Goal: Task Accomplishment & Management: Manage account settings

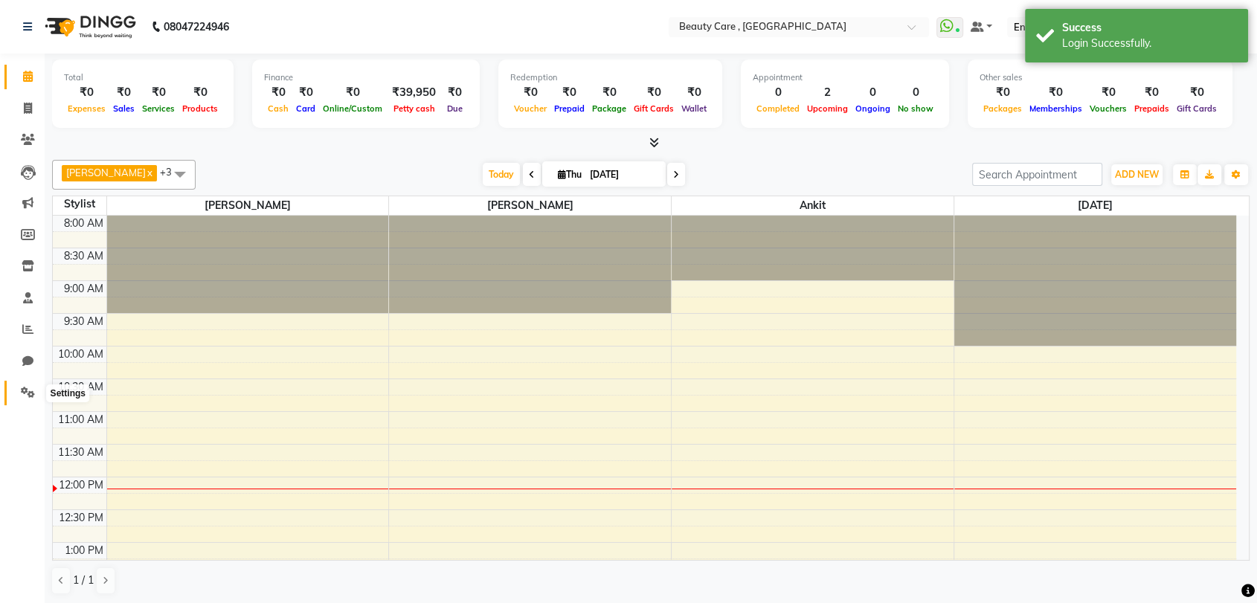
click at [30, 388] on icon at bounding box center [28, 392] width 14 height 11
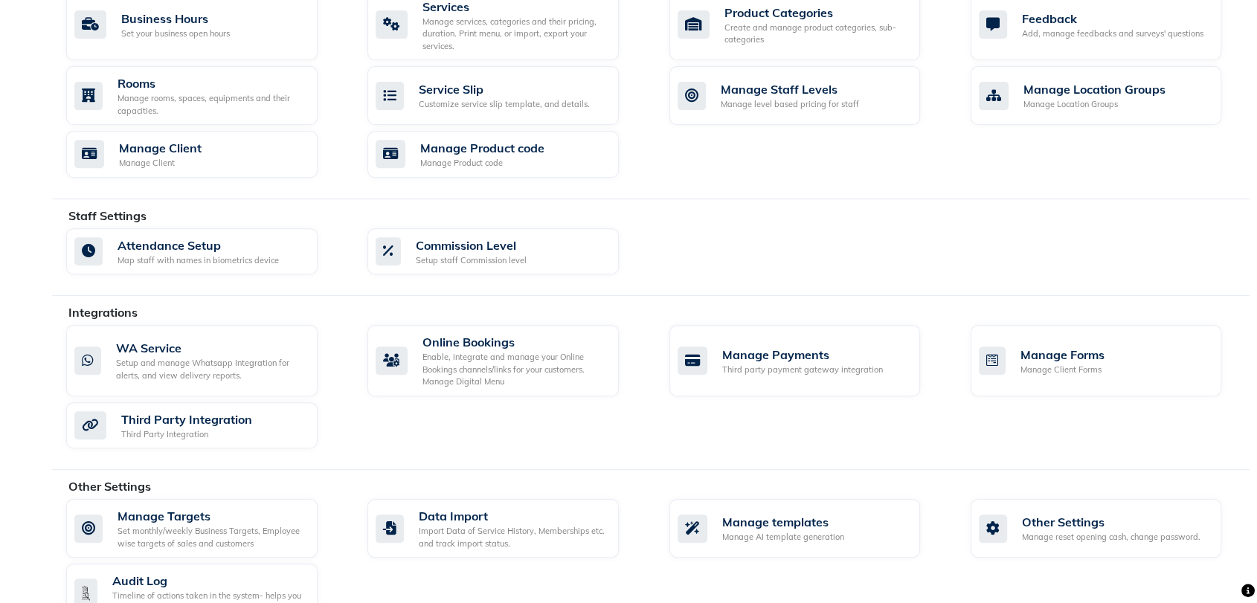
scroll to position [614, 0]
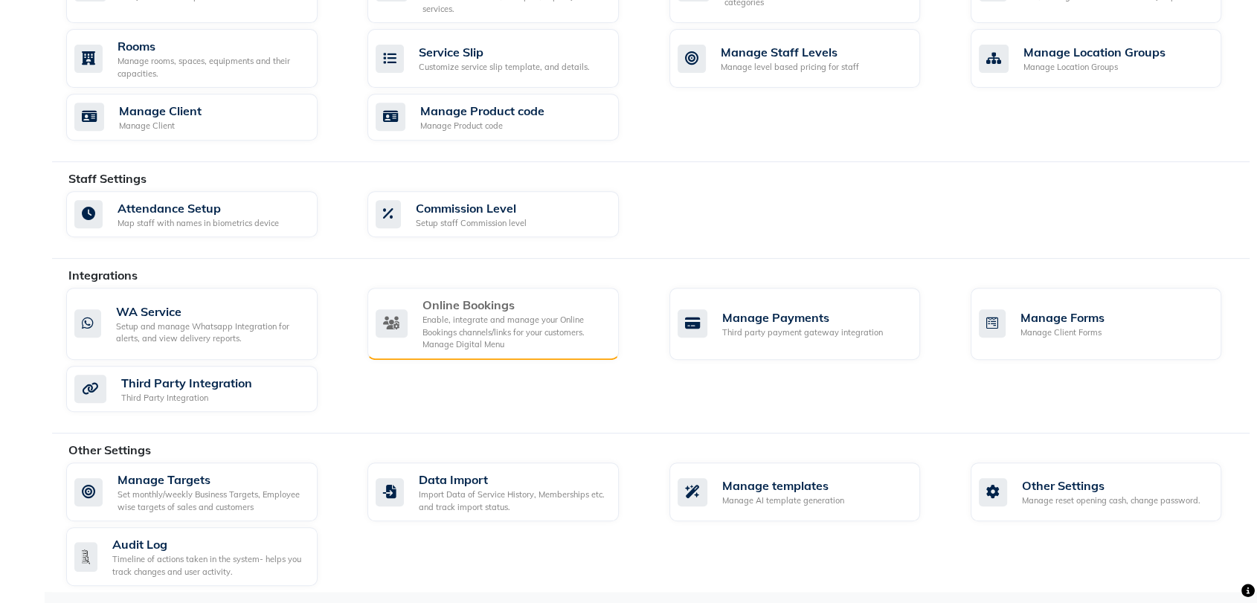
click at [548, 340] on div "Enable, integrate and manage your Online Bookings channels/links for your custo…" at bounding box center [514, 332] width 184 height 37
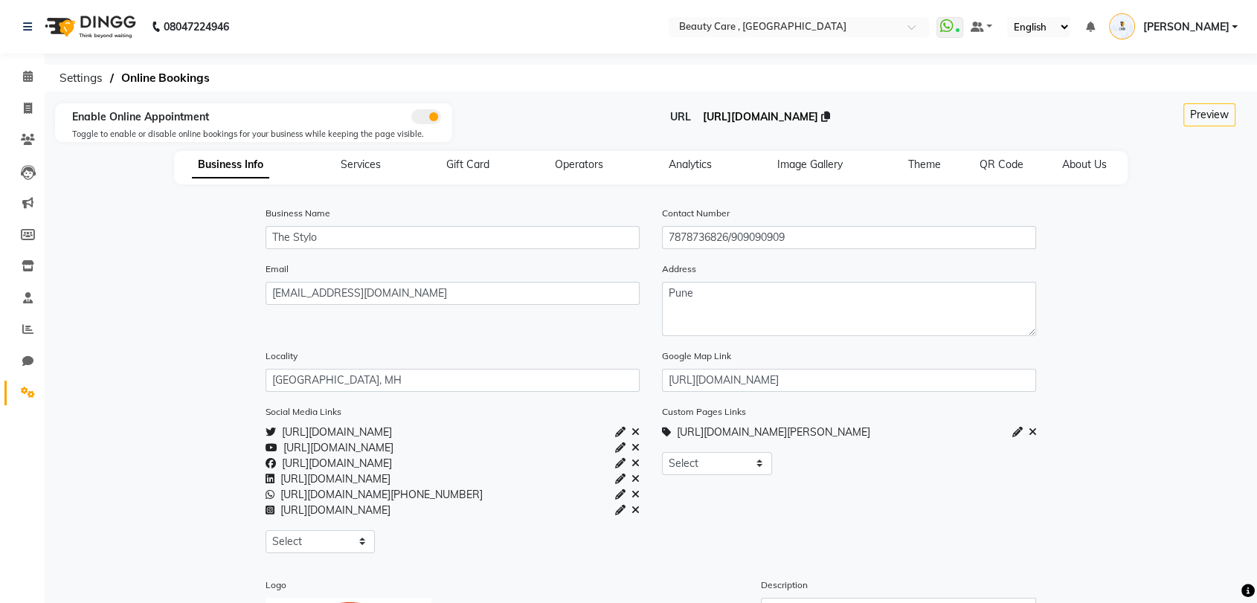
click at [703, 119] on span "[URL][DOMAIN_NAME]" at bounding box center [760, 116] width 115 height 13
